Goal: Information Seeking & Learning: Learn about a topic

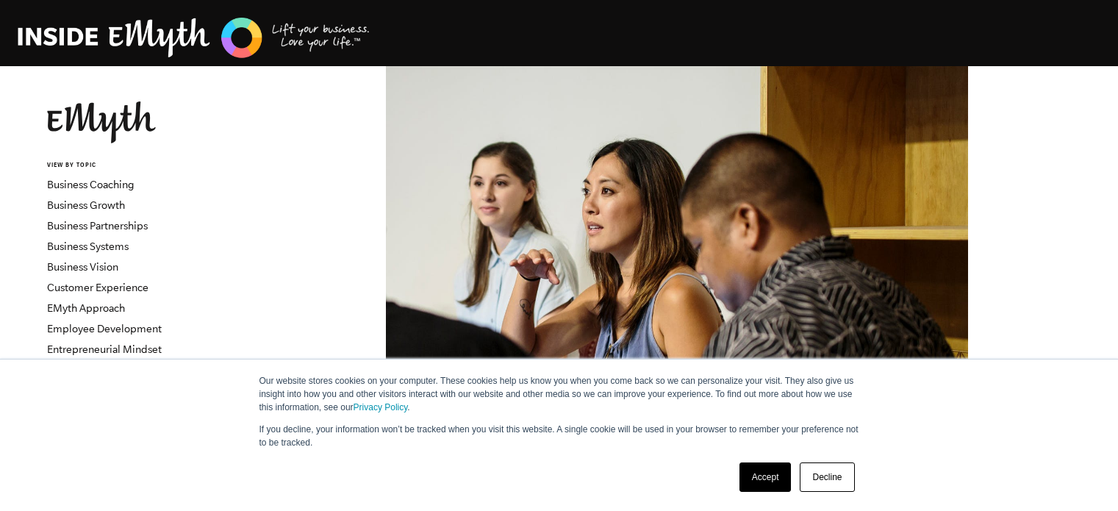
scroll to position [368, 0]
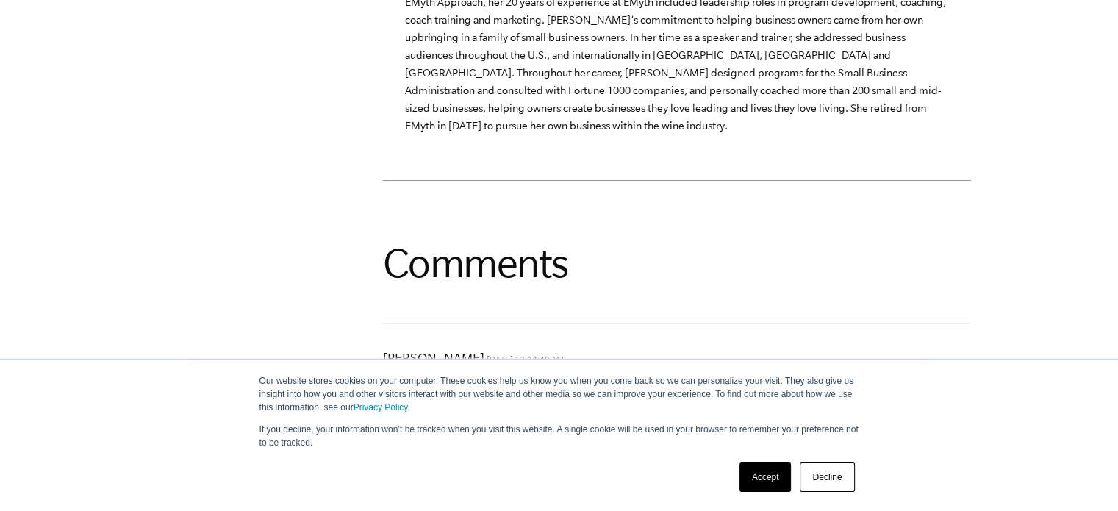
scroll to position [4865, 0]
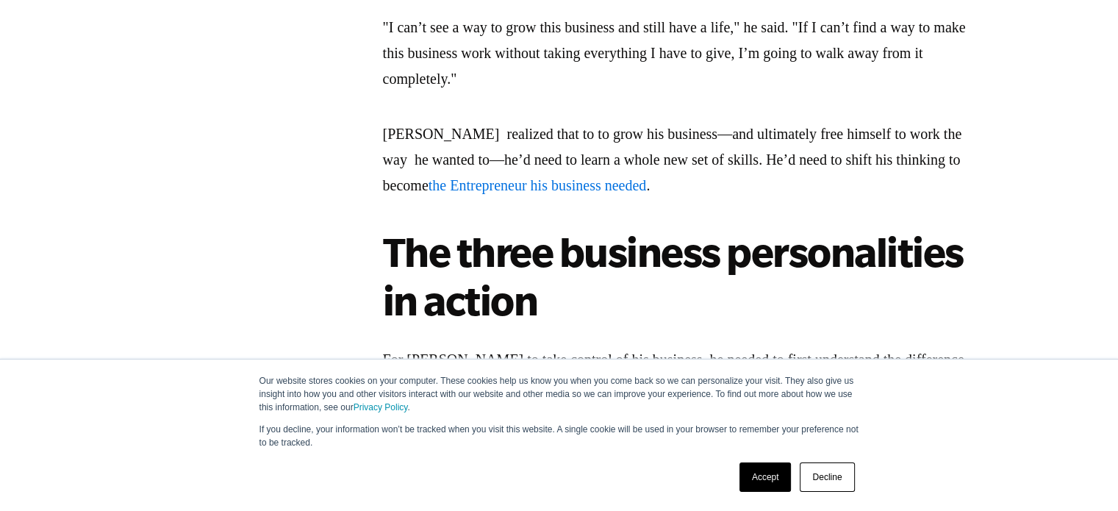
scroll to position [2058, 0]
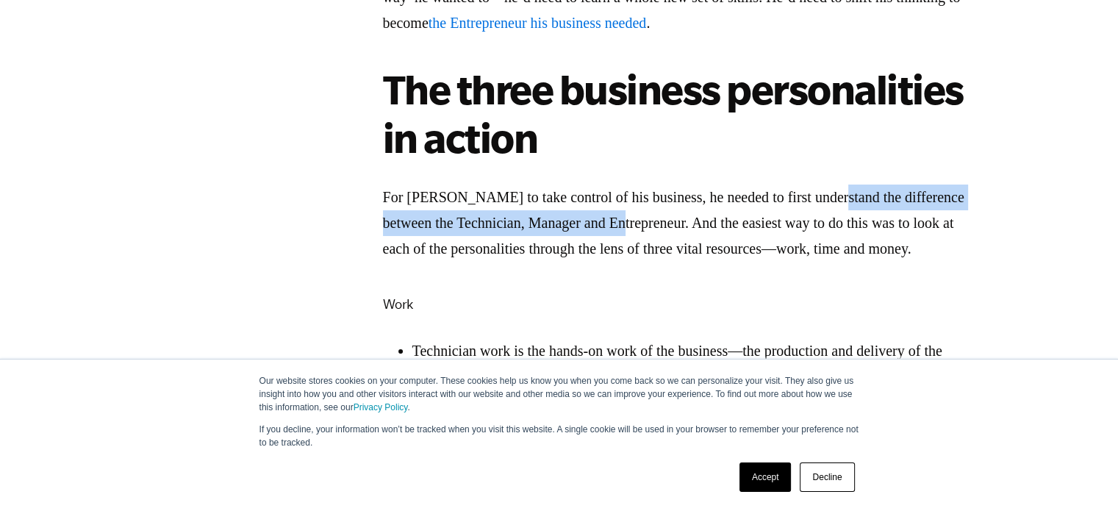
drag, startPoint x: 856, startPoint y: 187, endPoint x: 720, endPoint y: 214, distance: 138.0
click at [721, 214] on p "For [PERSON_NAME] to take control of his business, he needed to first understan…" at bounding box center [677, 223] width 588 height 77
copy p "difference between the Technician, Manager and Entrepreneur"
